Goal: Task Accomplishment & Management: Use online tool/utility

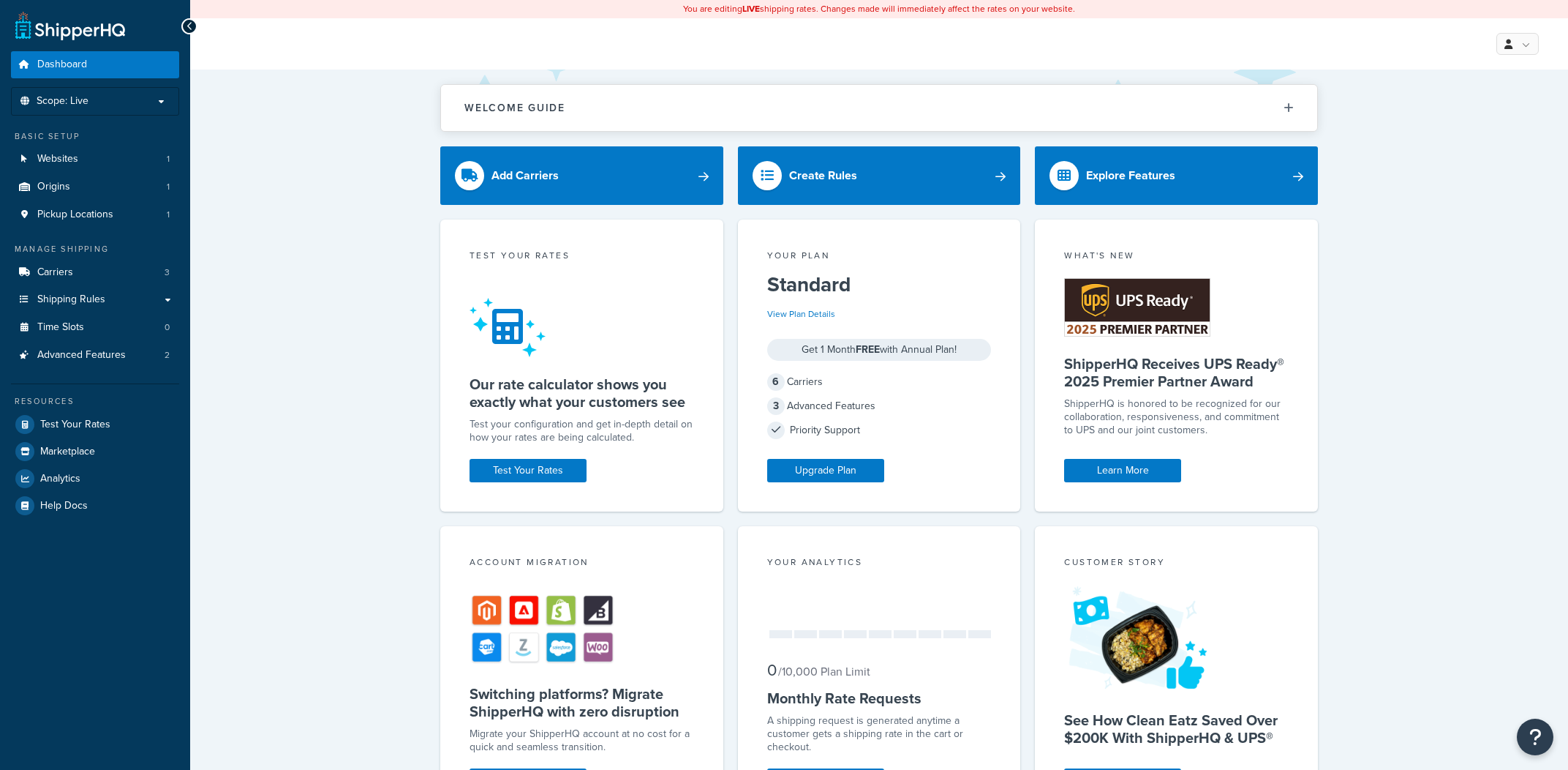
click at [86, 239] on ul "Dashboard Scope: Live Basic Setup Websites 1 Origins 1 Pickup Locations 1 Manag…" at bounding box center [95, 285] width 168 height 468
click at [79, 265] on link "Carriers 3" at bounding box center [95, 273] width 168 height 27
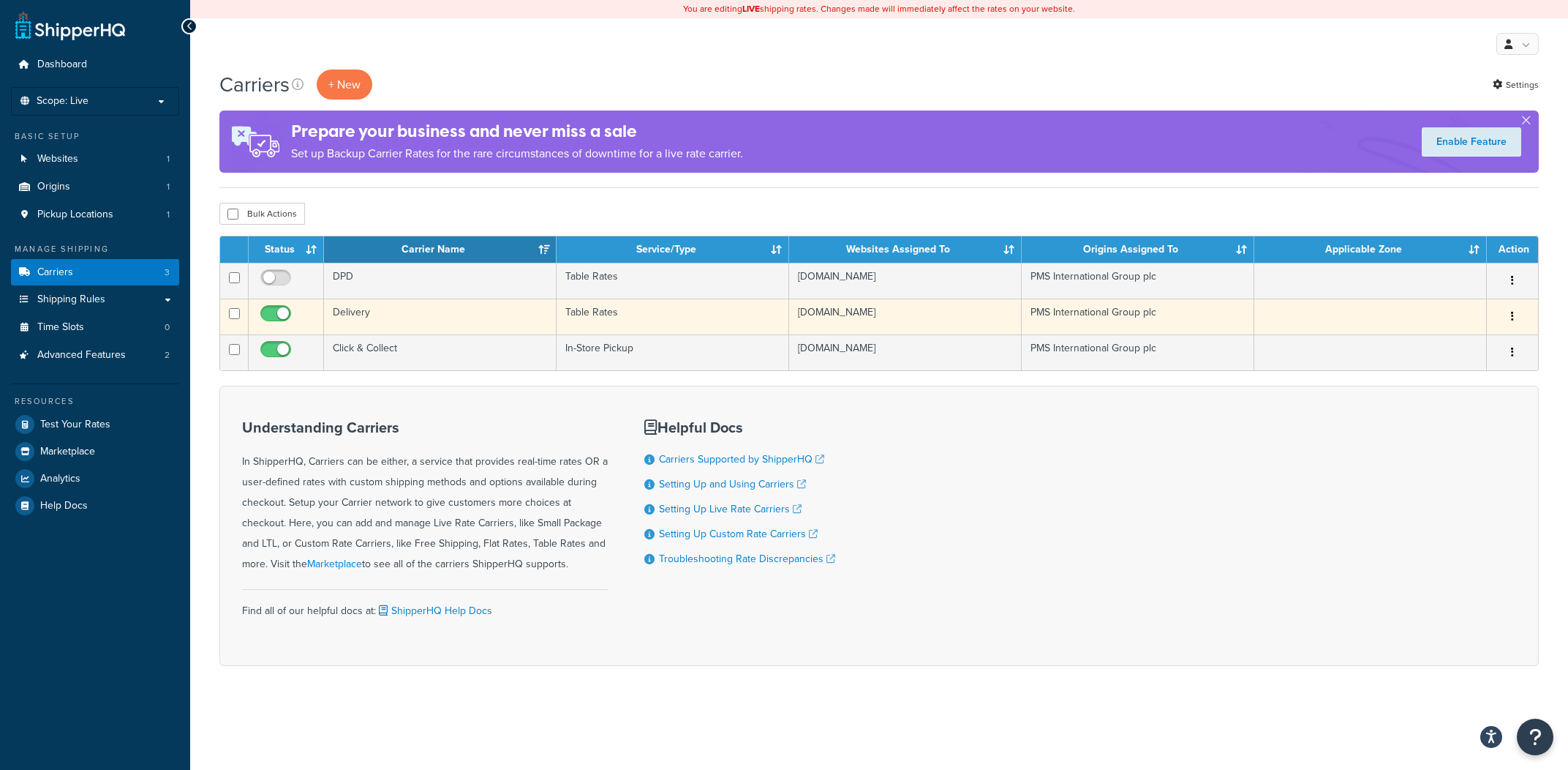
click at [556, 322] on td "Delivery" at bounding box center [440, 316] width 232 height 36
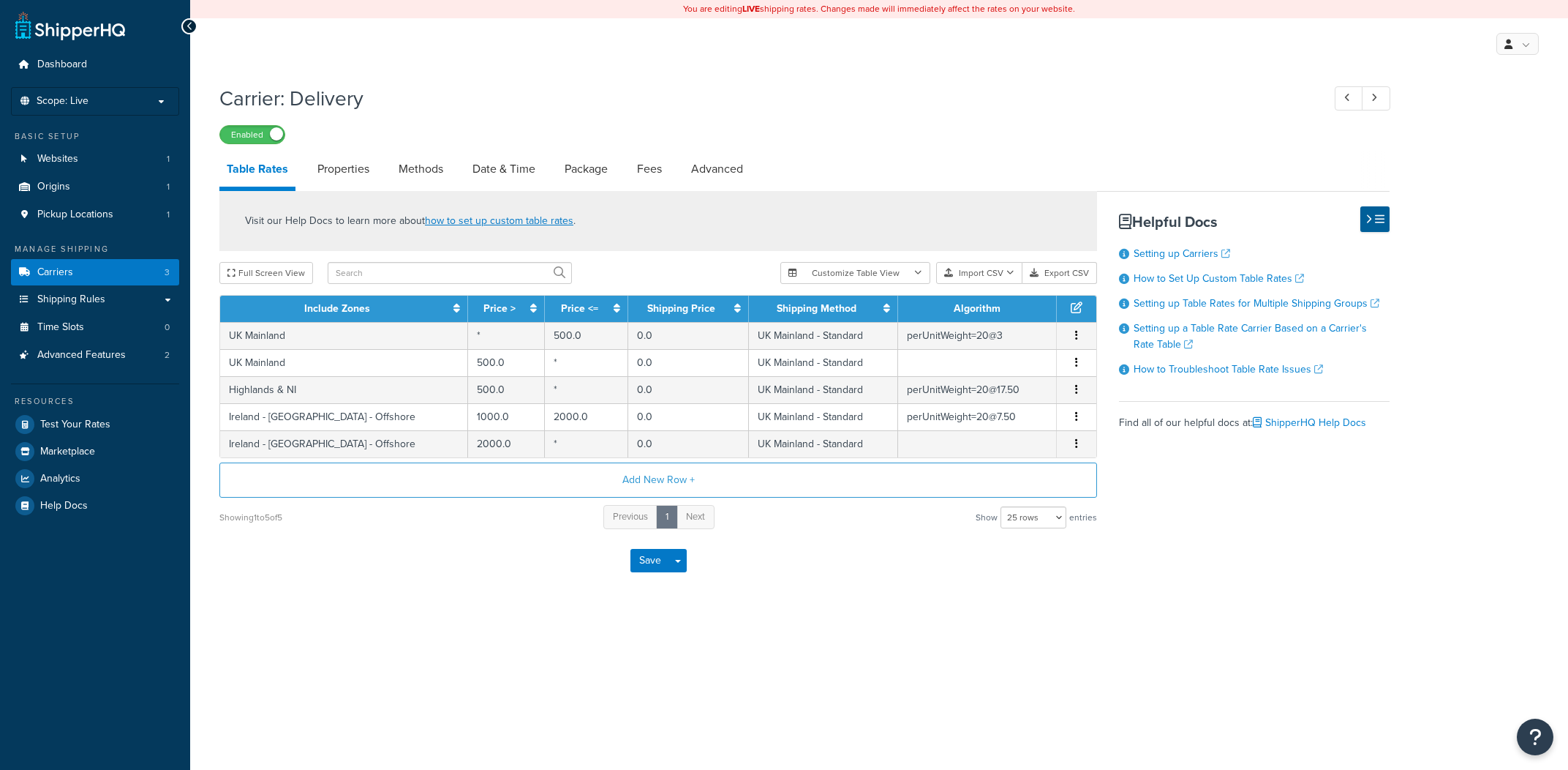
select select "25"
click at [919, 341] on td "perUnitWeight=20@3" at bounding box center [978, 335] width 159 height 27
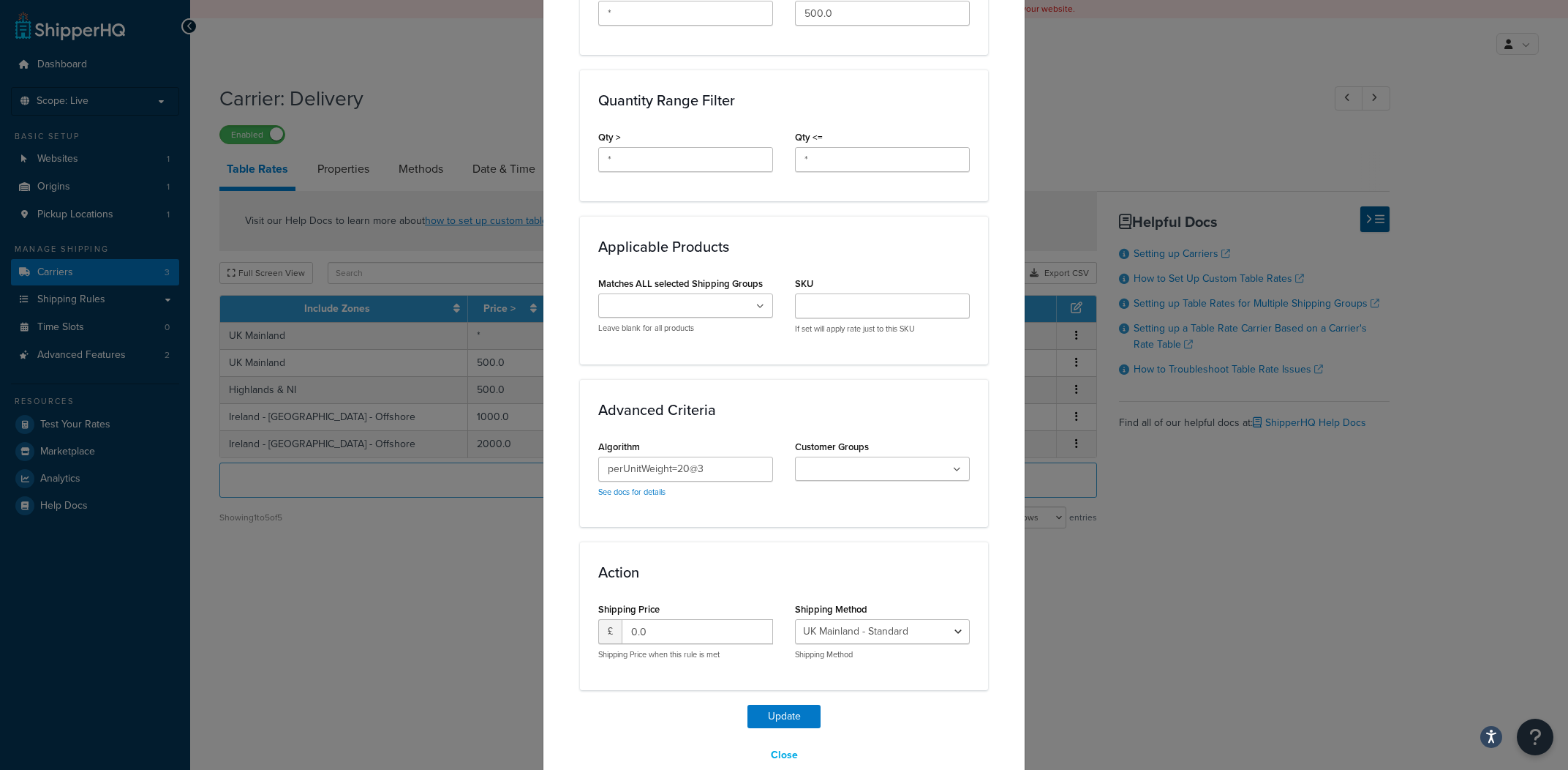
scroll to position [635, 0]
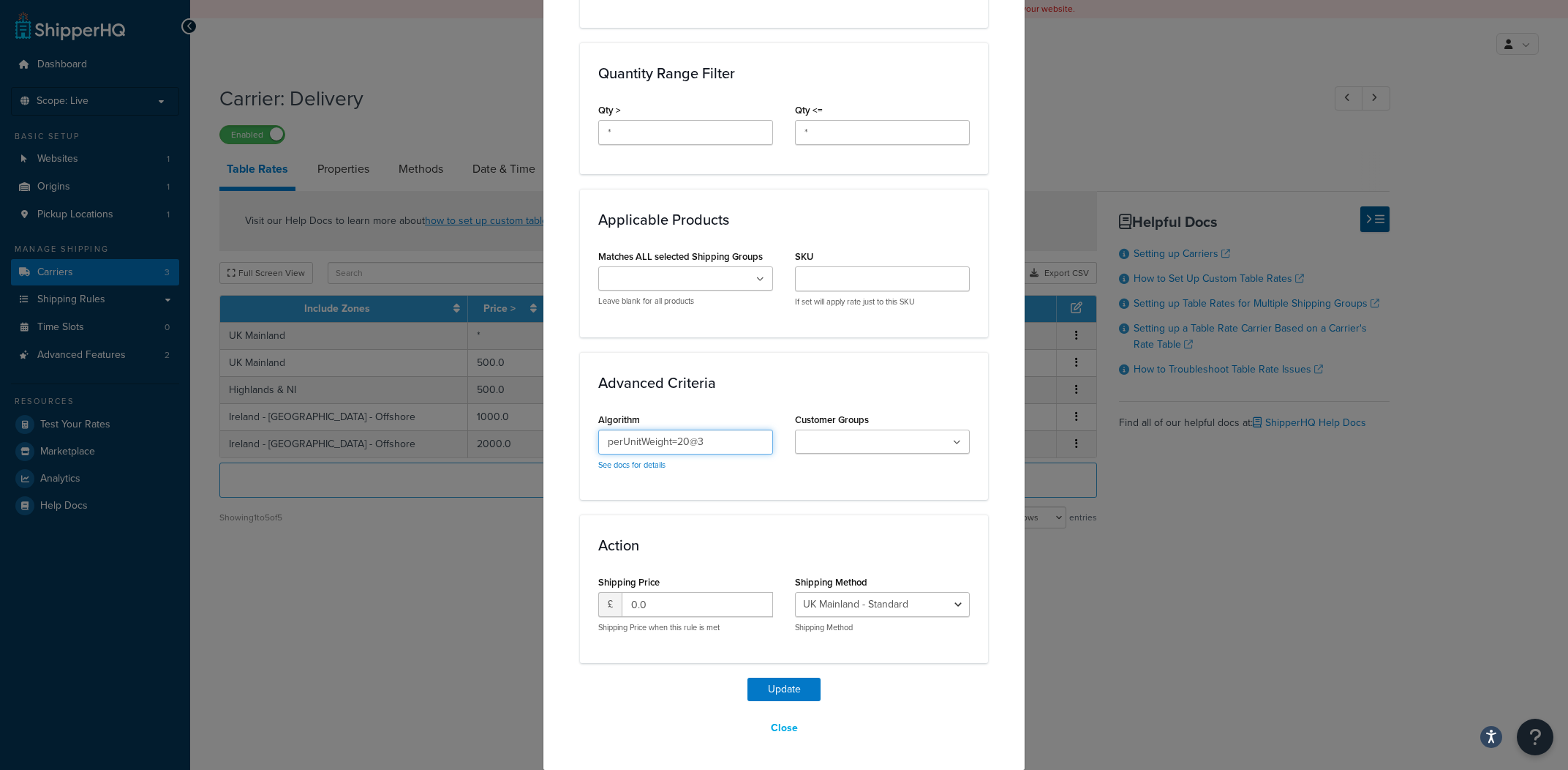
drag, startPoint x: 683, startPoint y: 443, endPoint x: 721, endPoint y: 456, distance: 40.2
click at [683, 443] on input "perUnitWeight=20@3" at bounding box center [685, 442] width 175 height 25
paste input "[EMAIL_ADDRESS][DOMAIN_NAME]"
paste input "6.75"
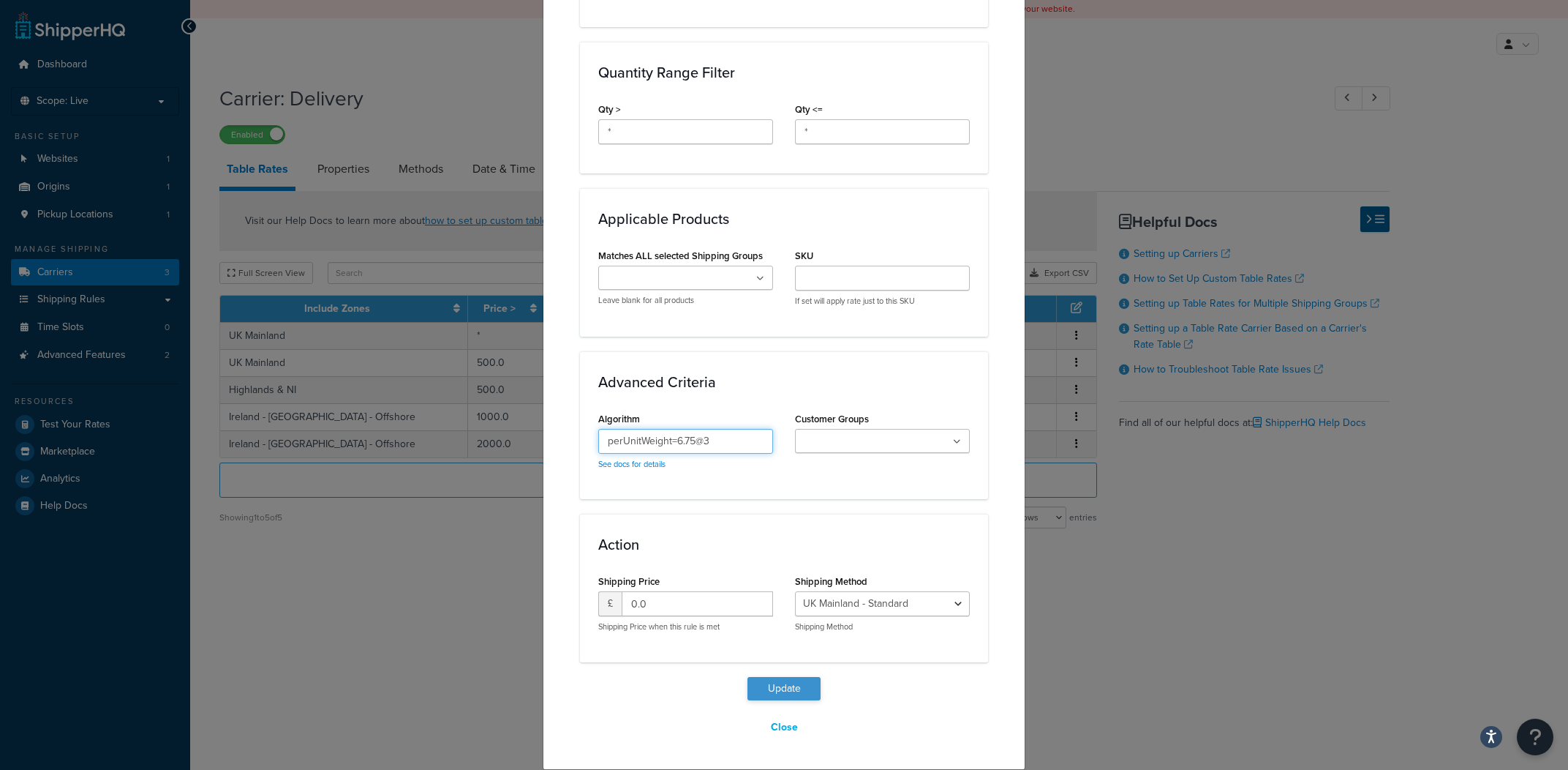
type input "perUnitWeight=6.75@3"
click at [766, 686] on button "Update" at bounding box center [784, 688] width 73 height 23
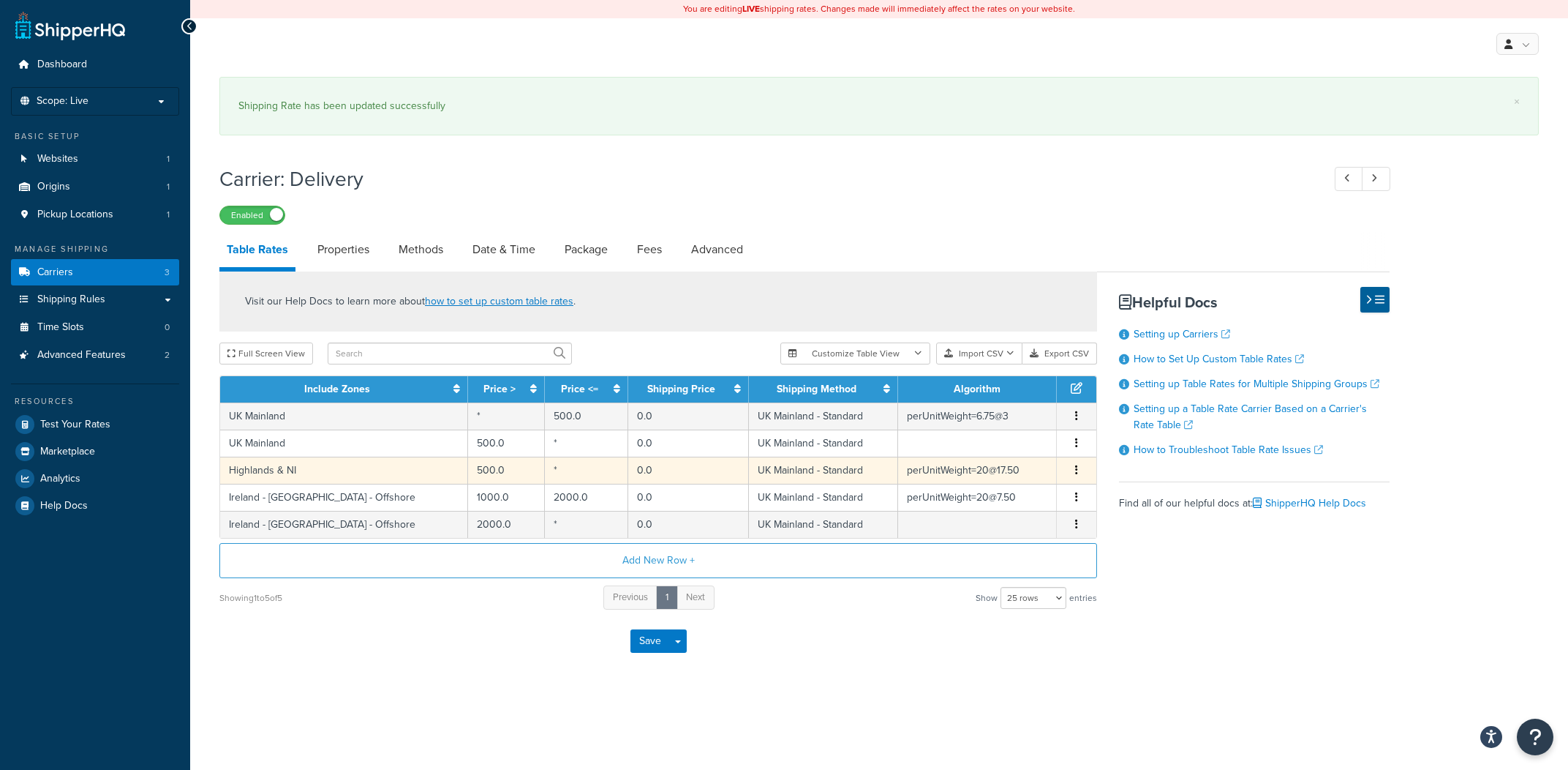
click at [853, 481] on td "UK Mainland - Standard" at bounding box center [823, 470] width 150 height 27
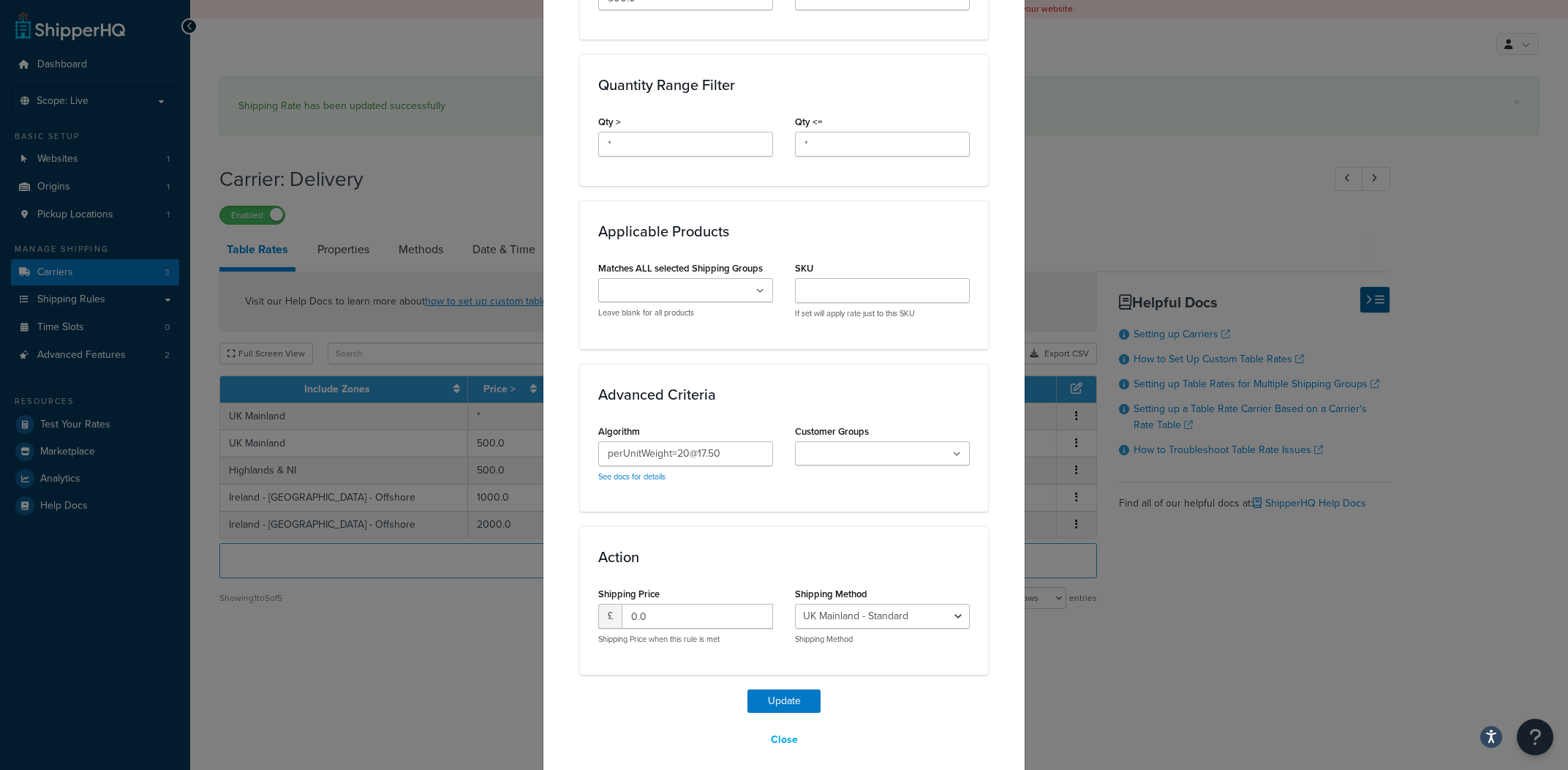
scroll to position [638, 0]
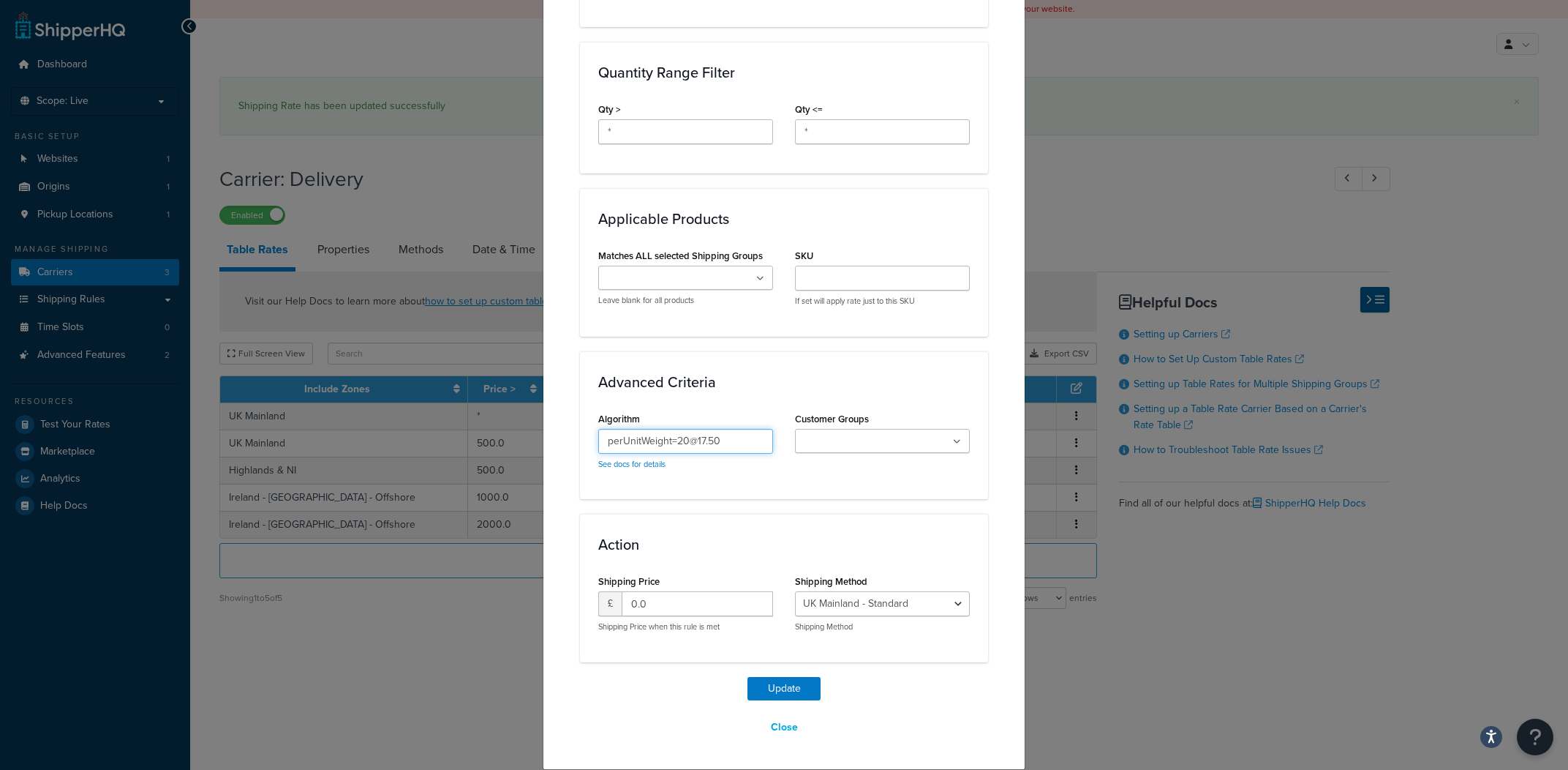
click at [680, 437] on input "perUnitWeight=20@17.50" at bounding box center [685, 441] width 175 height 25
paste input "6.75"
type input "perUnitWeight=6.75@17.50"
click at [784, 695] on button "Update" at bounding box center [784, 688] width 73 height 23
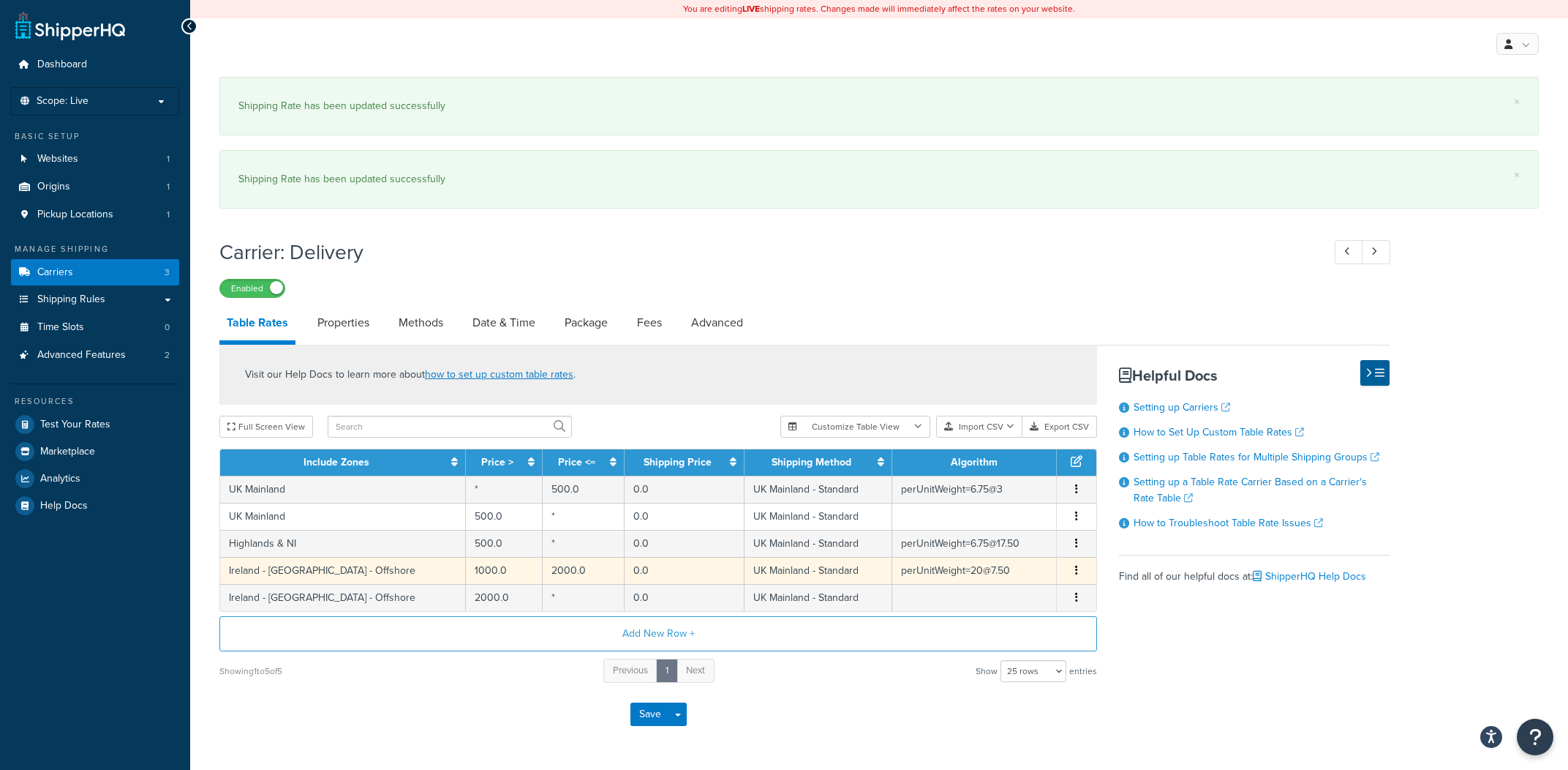
click at [678, 573] on td "0.0" at bounding box center [684, 570] width 119 height 27
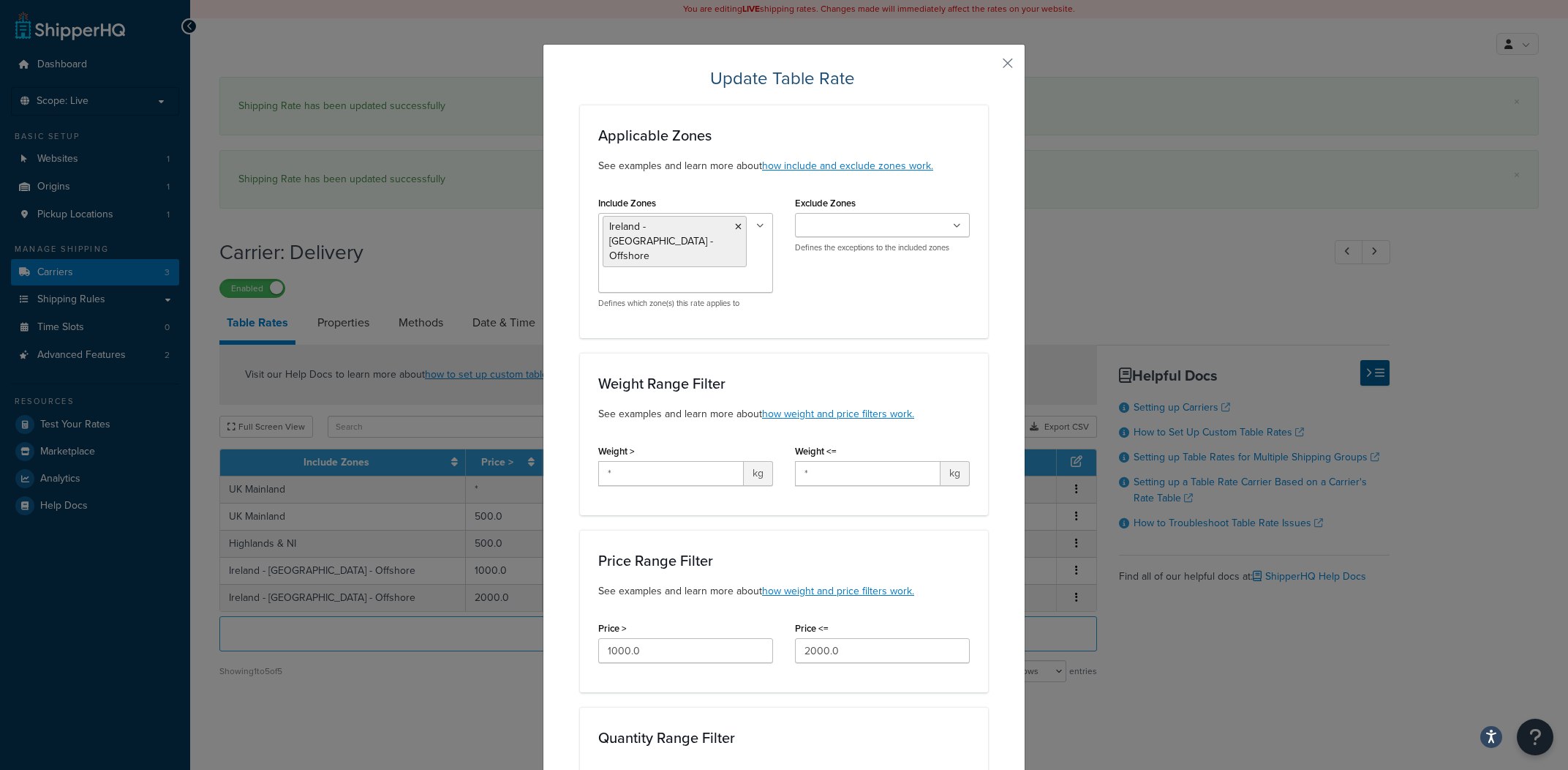
scroll to position [653, 0]
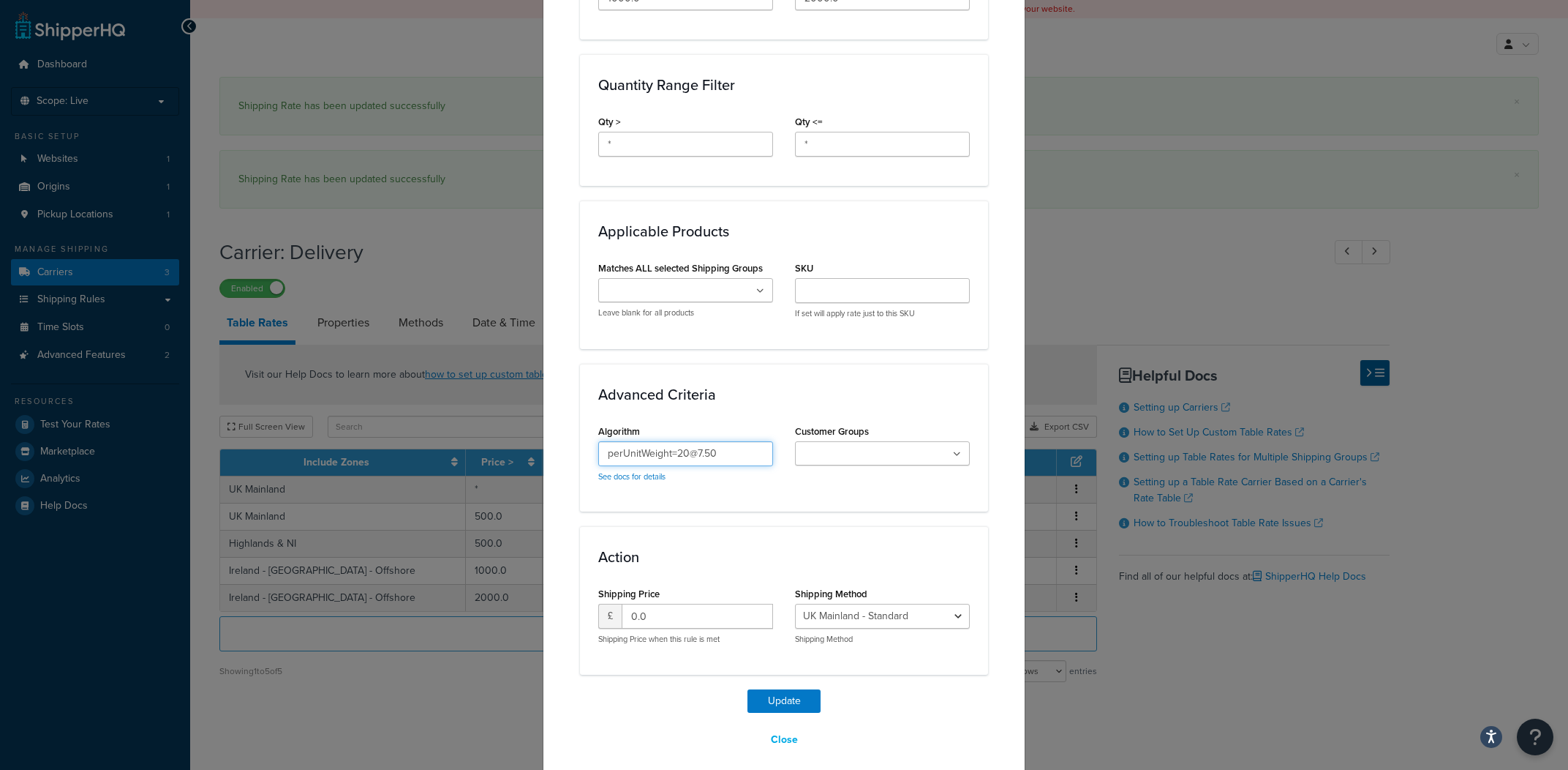
drag, startPoint x: 692, startPoint y: 440, endPoint x: 702, endPoint y: 454, distance: 17.2
click at [691, 441] on input "perUnitWeight=20@7.50" at bounding box center [685, 453] width 175 height 25
paste input "6.75"
type input "perUnitWeight=6.75@7.50"
click at [796, 690] on button "Update" at bounding box center [784, 701] width 73 height 23
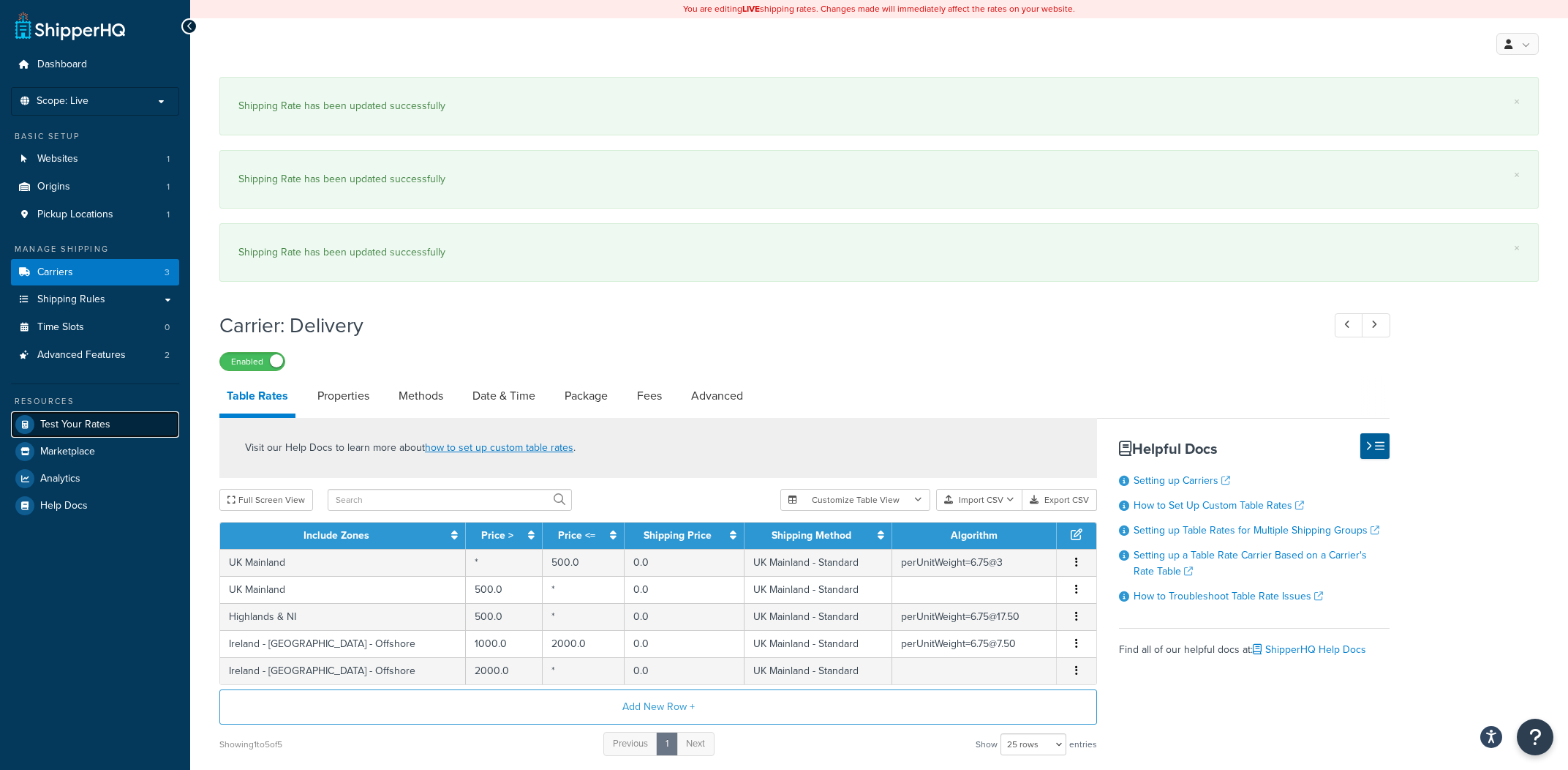
click at [167, 420] on link "Test Your Rates" at bounding box center [95, 424] width 168 height 26
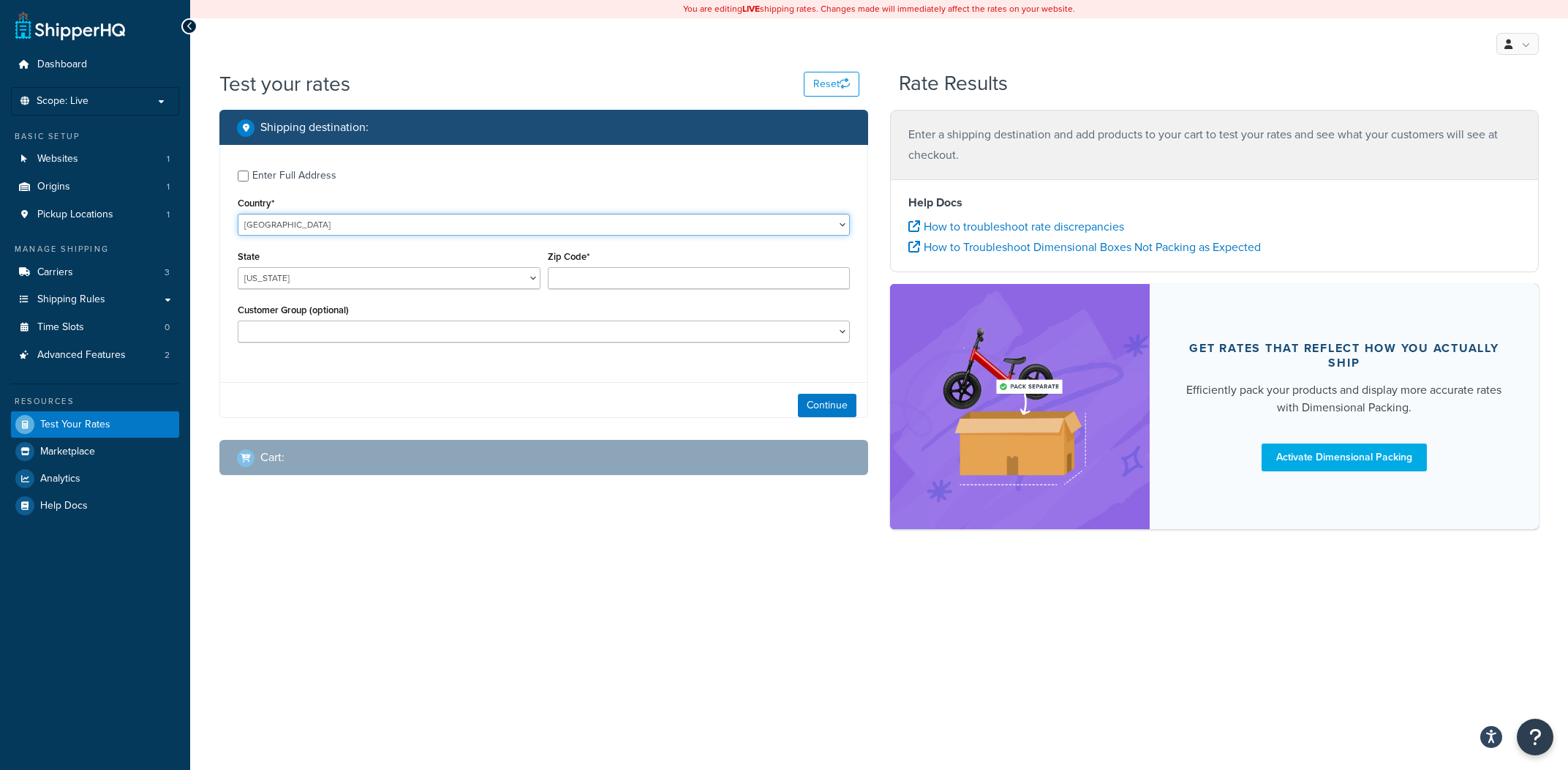
click at [238, 213] on select "[GEOGRAPHIC_DATA] [GEOGRAPHIC_DATA] [GEOGRAPHIC_DATA] [GEOGRAPHIC_DATA] [GEOGRA…" at bounding box center [544, 224] width 612 height 22
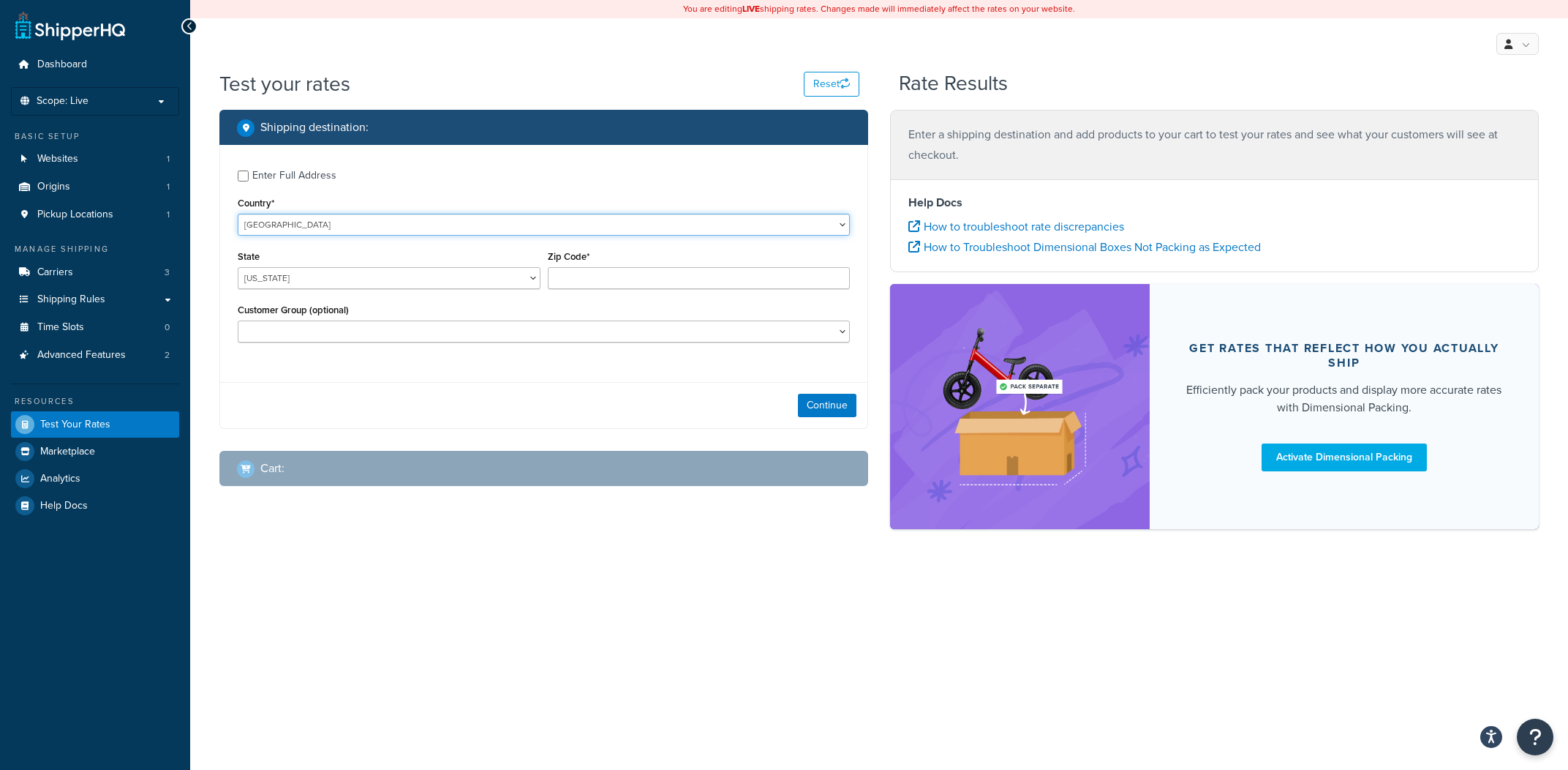
select select "GB"
click option "[GEOGRAPHIC_DATA]" at bounding box center [0, 0] width 0 height 0
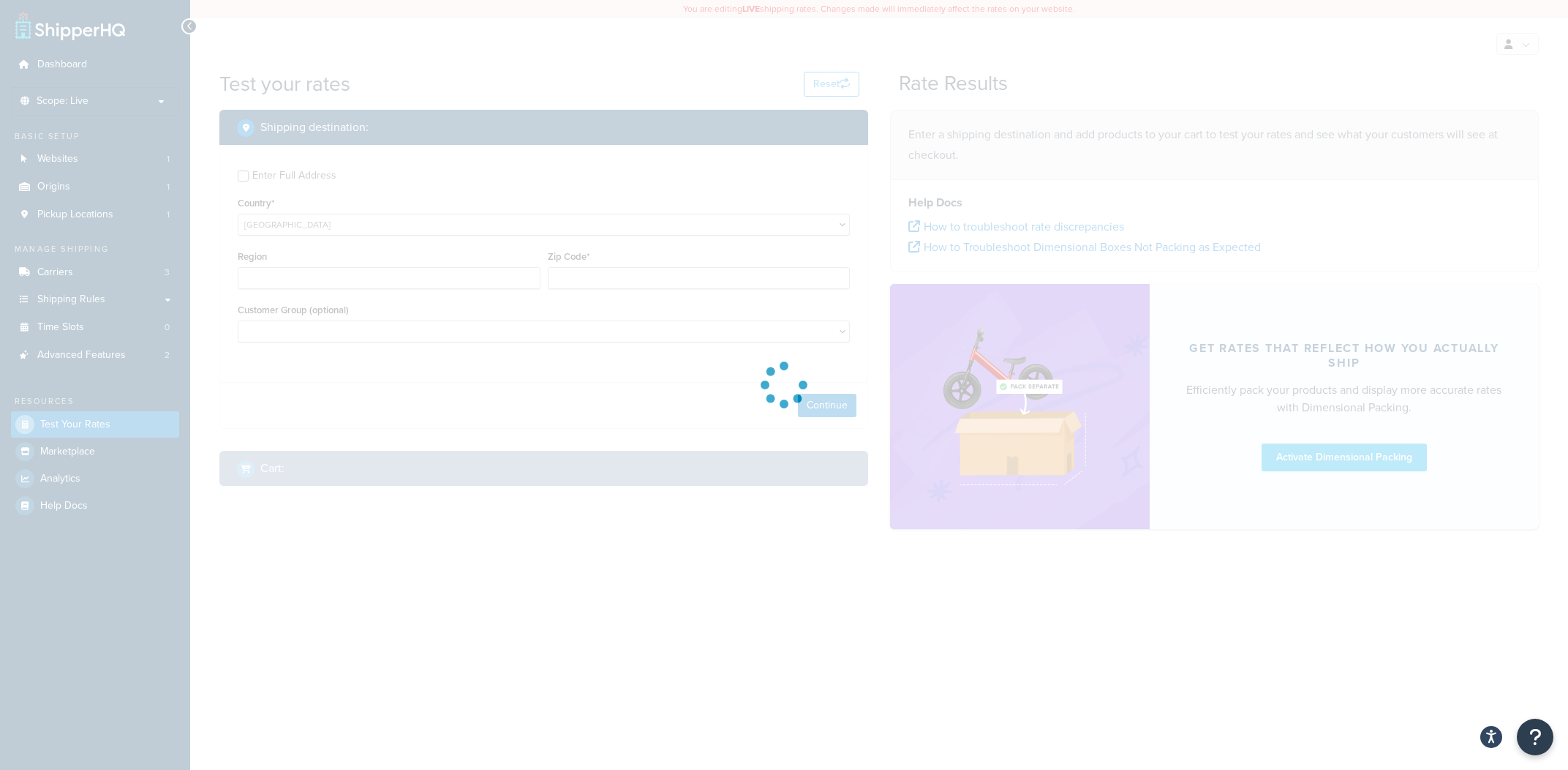
type input "AL"
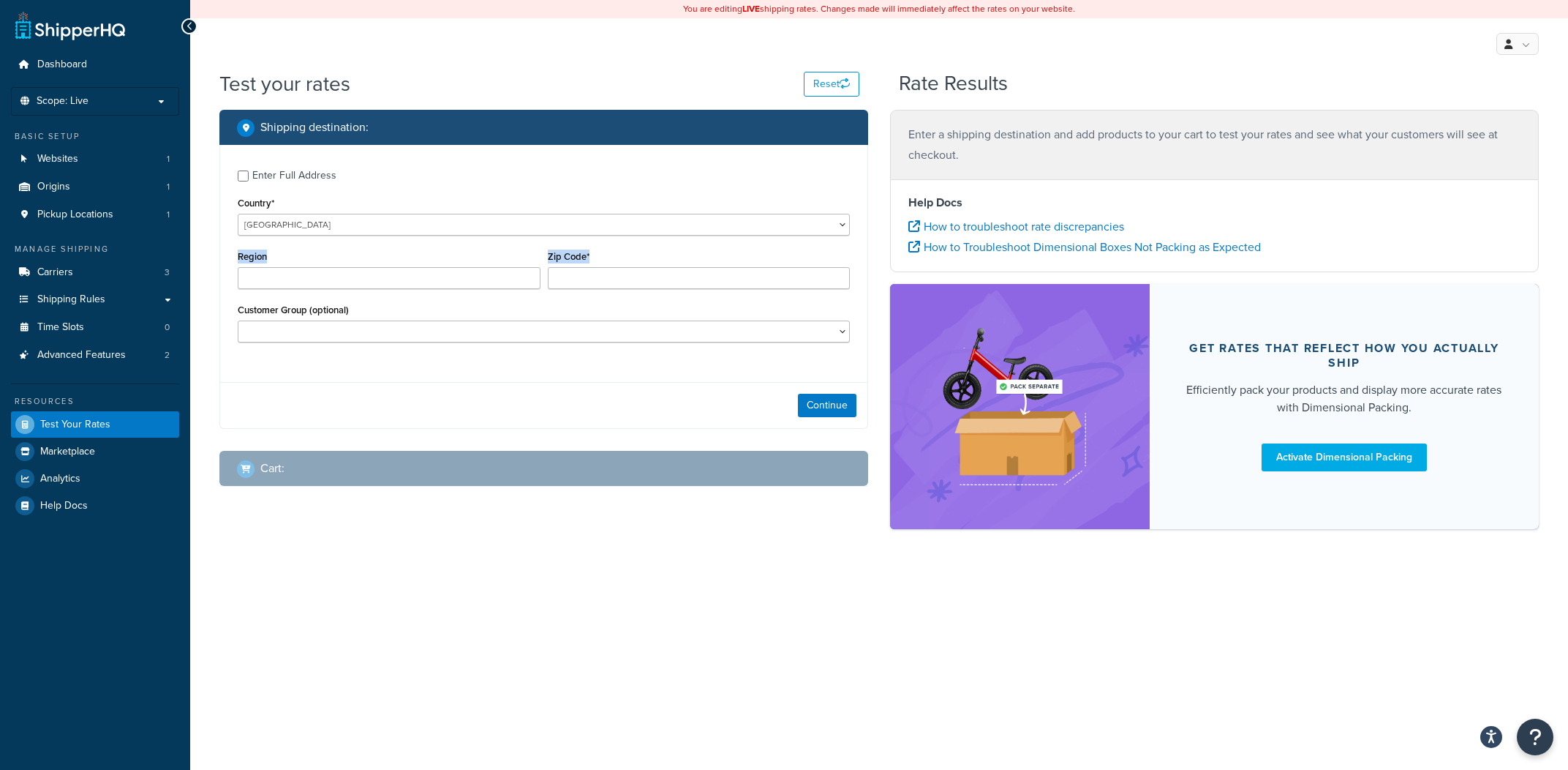
drag, startPoint x: 656, startPoint y: 296, endPoint x: 677, endPoint y: 265, distance: 37.4
click at [662, 287] on div "Zip Code*" at bounding box center [699, 274] width 310 height 54
click at [677, 265] on div "Zip Code*" at bounding box center [699, 268] width 303 height 43
click at [672, 274] on input "Zip Code*" at bounding box center [699, 278] width 303 height 22
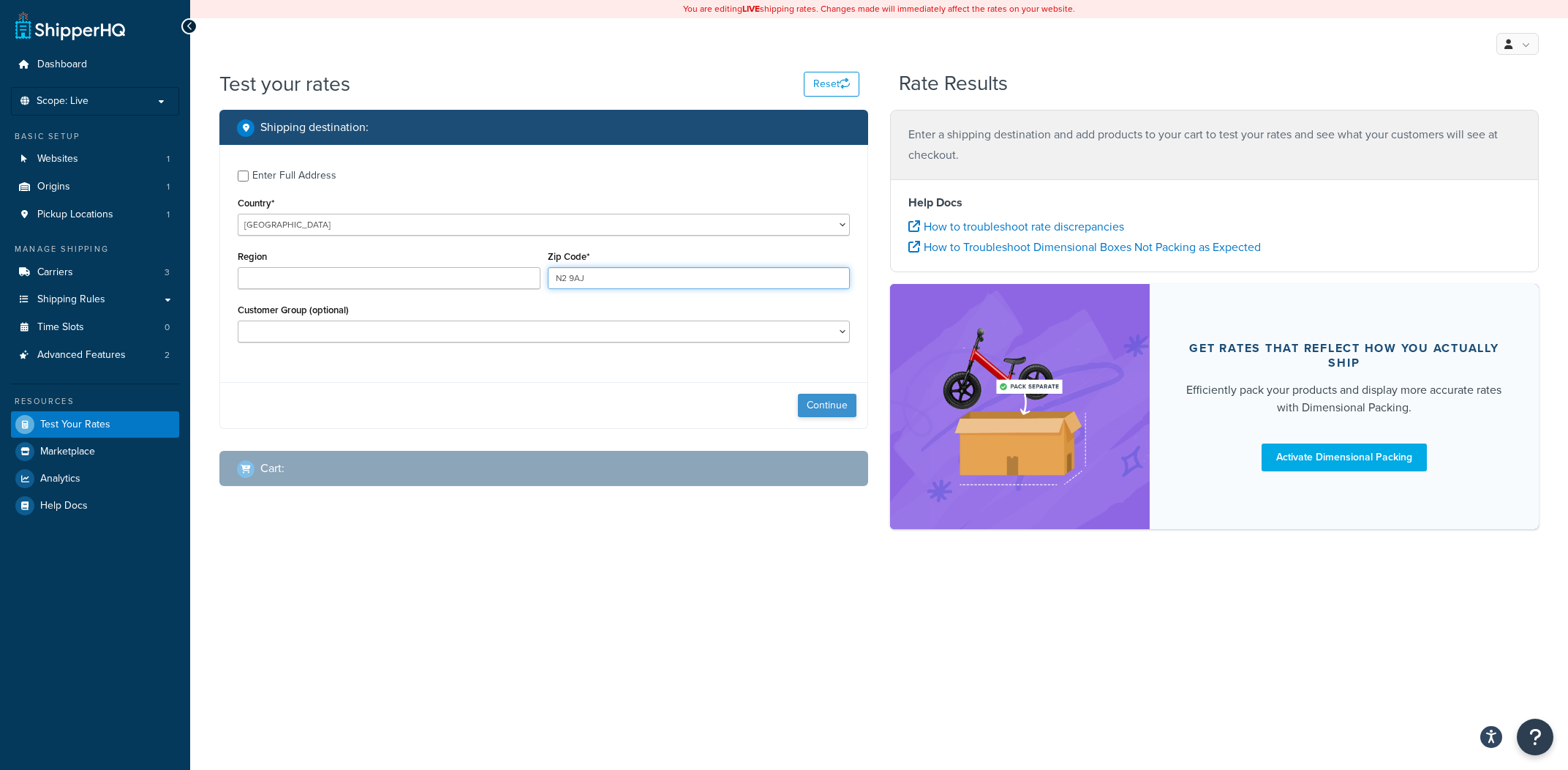
type input "N2 9AJ"
click at [810, 401] on button "Continue" at bounding box center [827, 405] width 59 height 23
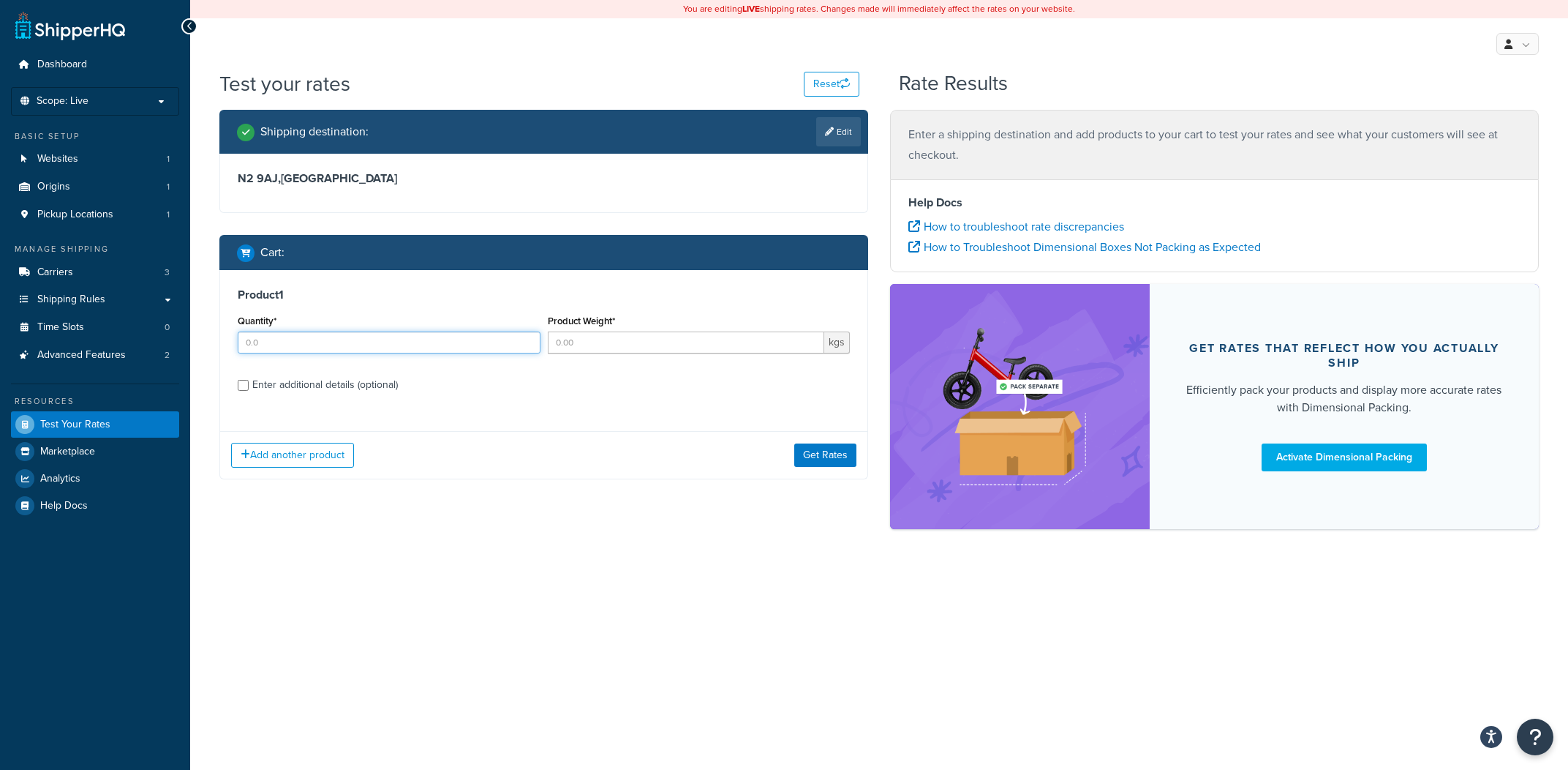
click at [376, 341] on input "Quantity*" at bounding box center [390, 342] width 303 height 22
type input "1"
type input "3"
type input "7"
click at [803, 458] on button "Get Rates" at bounding box center [826, 455] width 63 height 23
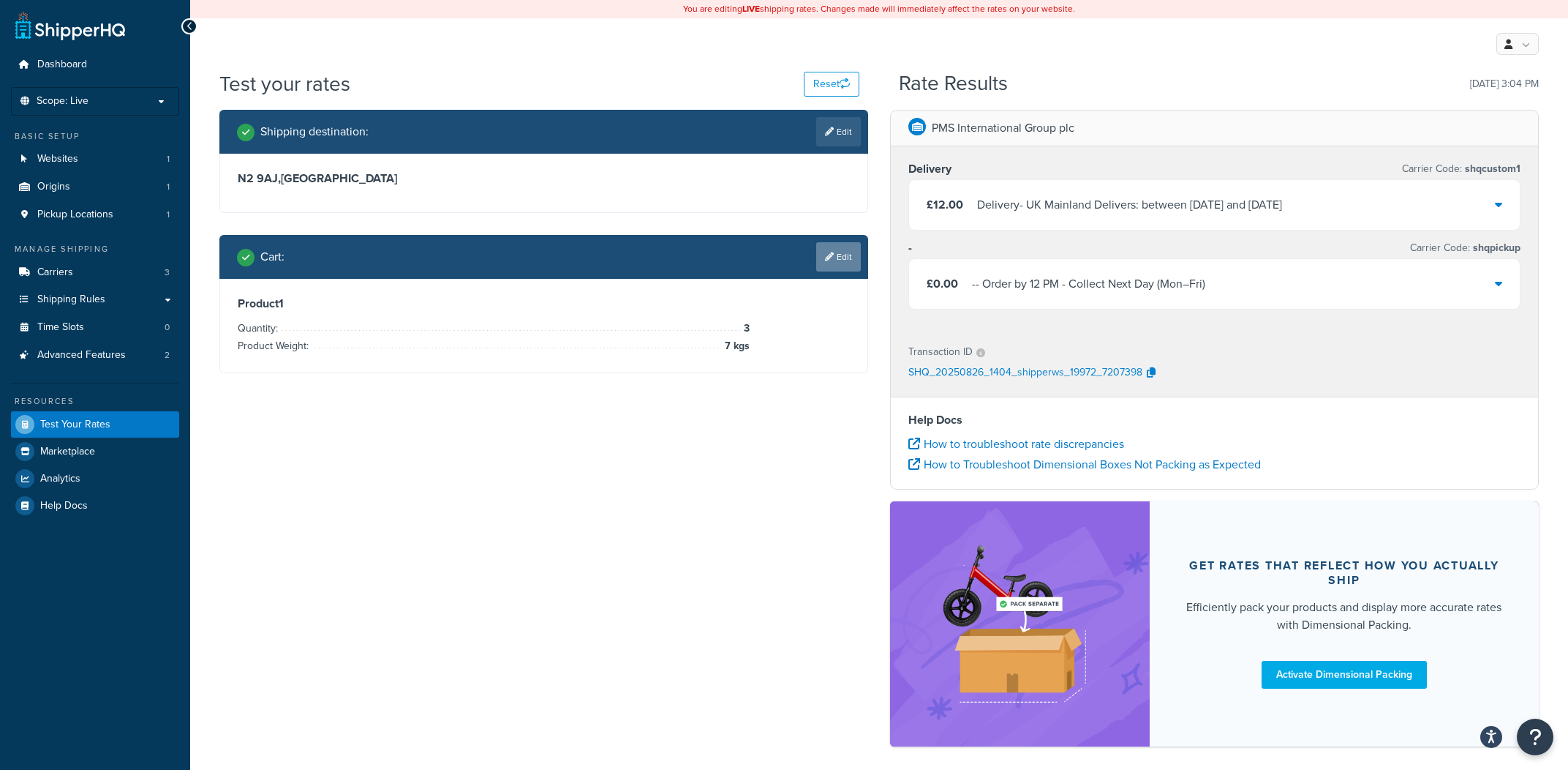
click at [826, 248] on link "Edit" at bounding box center [839, 257] width 45 height 29
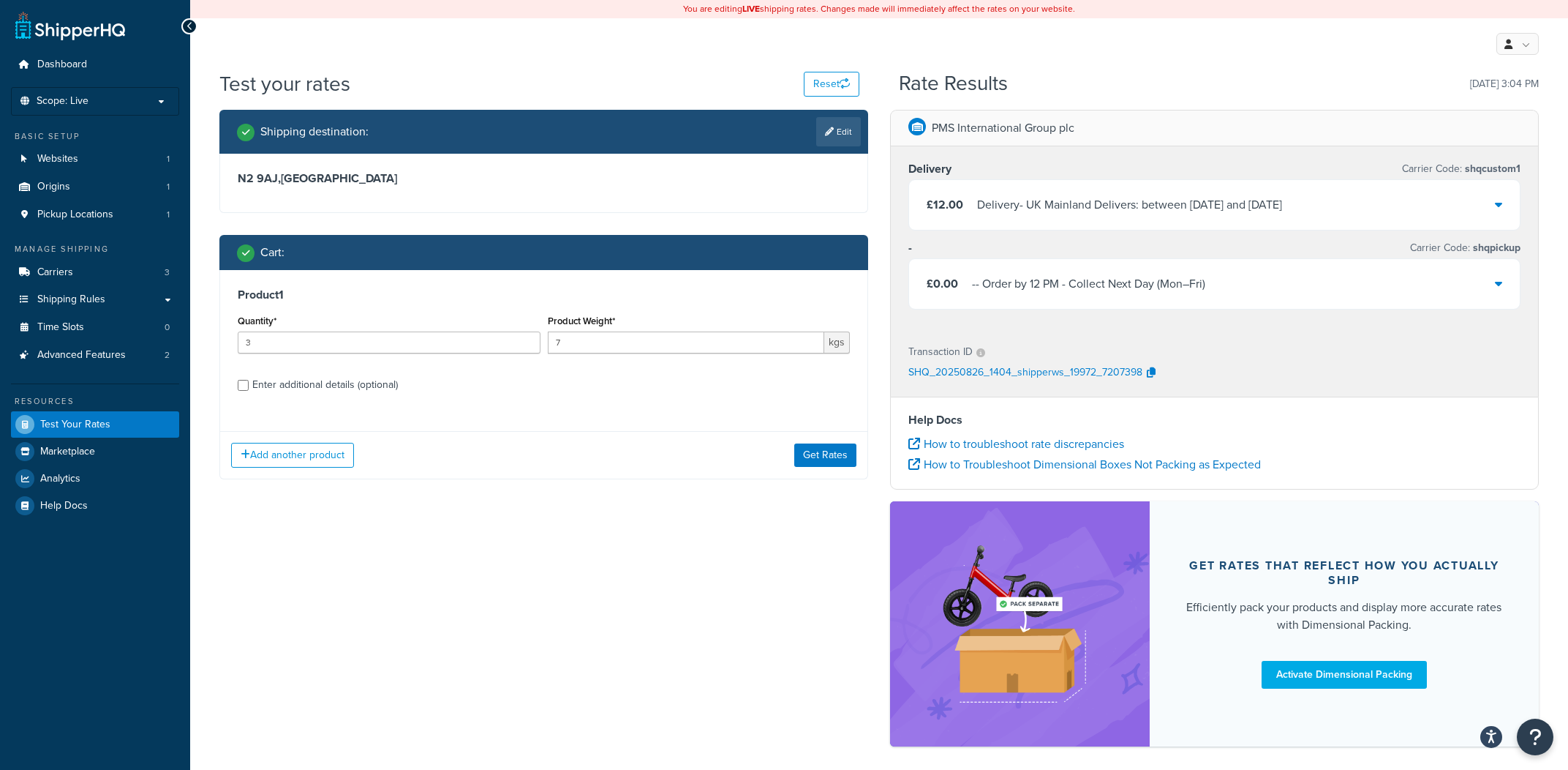
click at [923, 225] on div "£12.00 Delivery - [GEOGRAPHIC_DATA] [GEOGRAPHIC_DATA] Delivers: between [DATE] …" at bounding box center [1214, 205] width 611 height 50
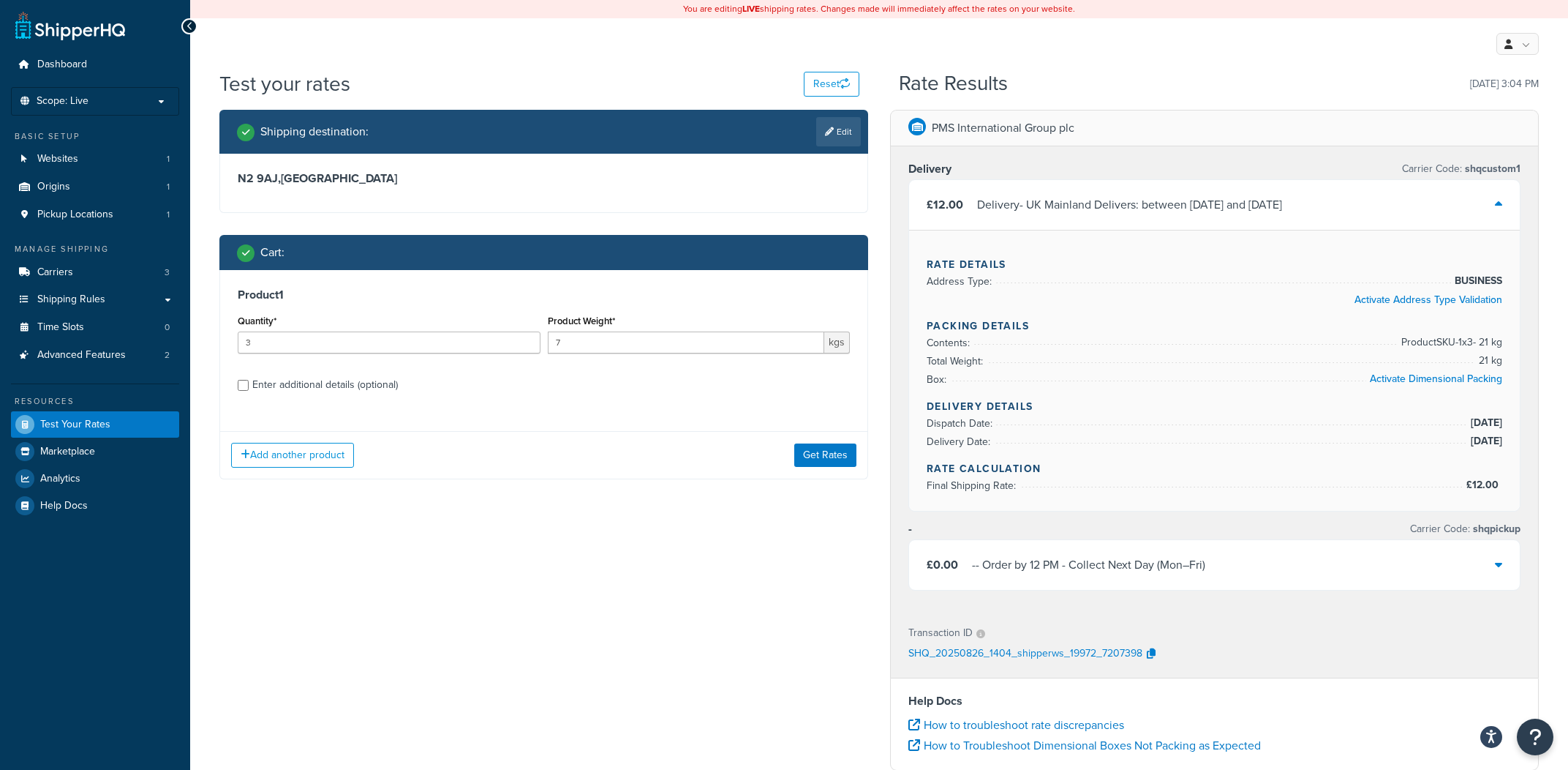
click at [999, 209] on div "Delivery - UK Mainland Delivers: between [DATE] and [DATE]" at bounding box center [1130, 205] width 305 height 21
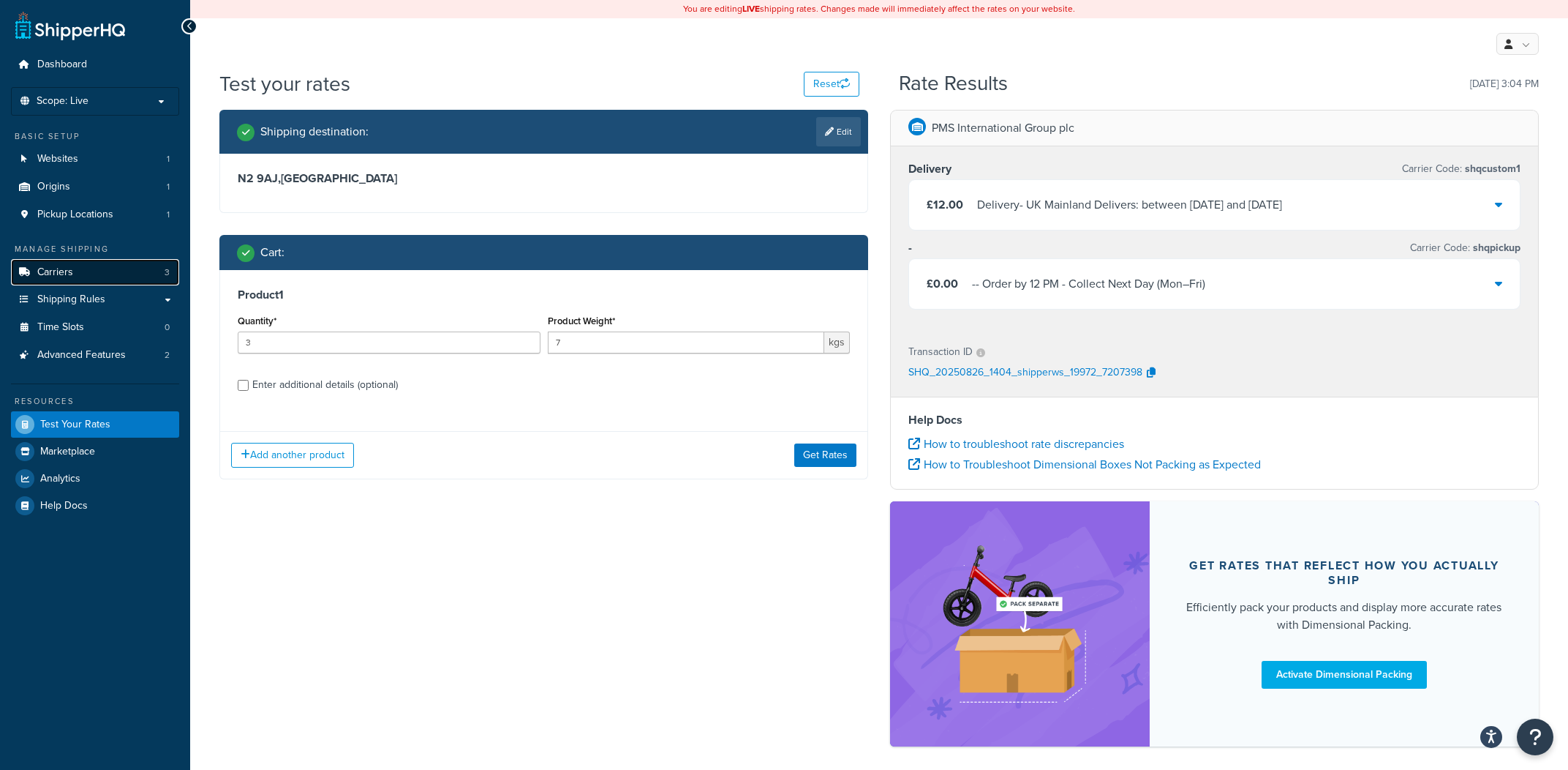
click at [84, 280] on link "Carriers 3" at bounding box center [95, 273] width 168 height 27
